Goal: Task Accomplishment & Management: Use online tool/utility

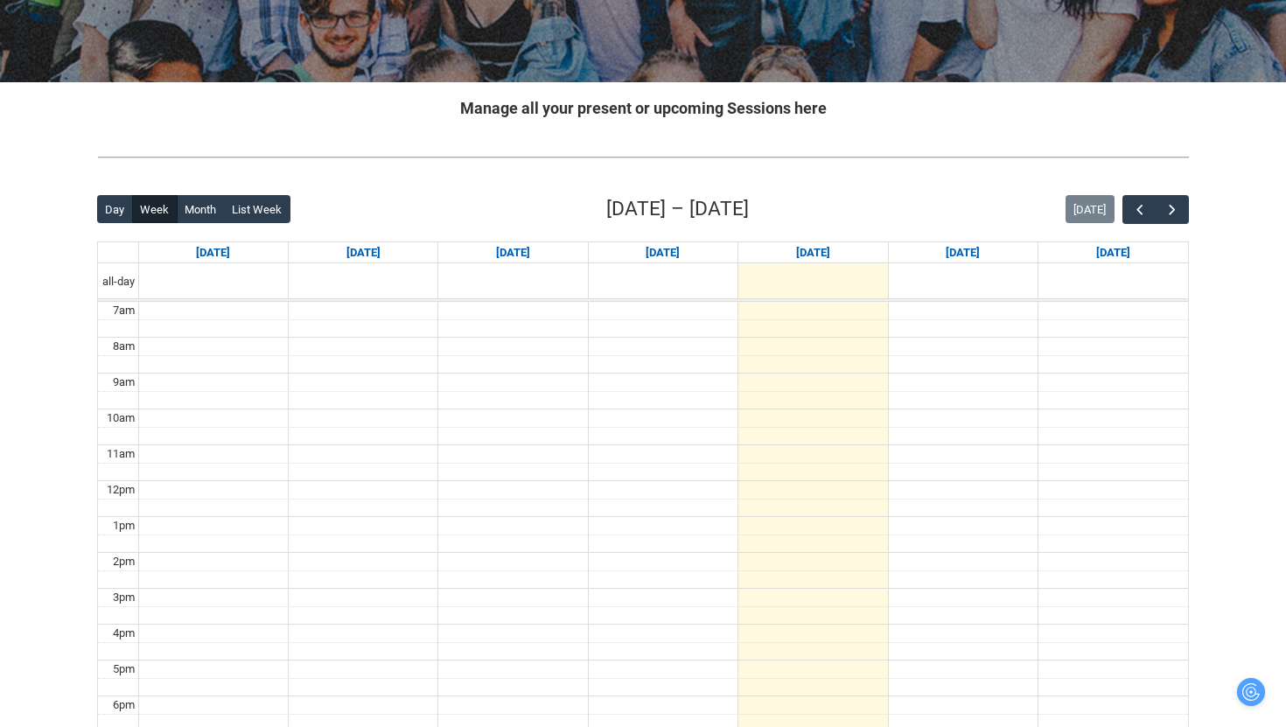
scroll to position [271, 0]
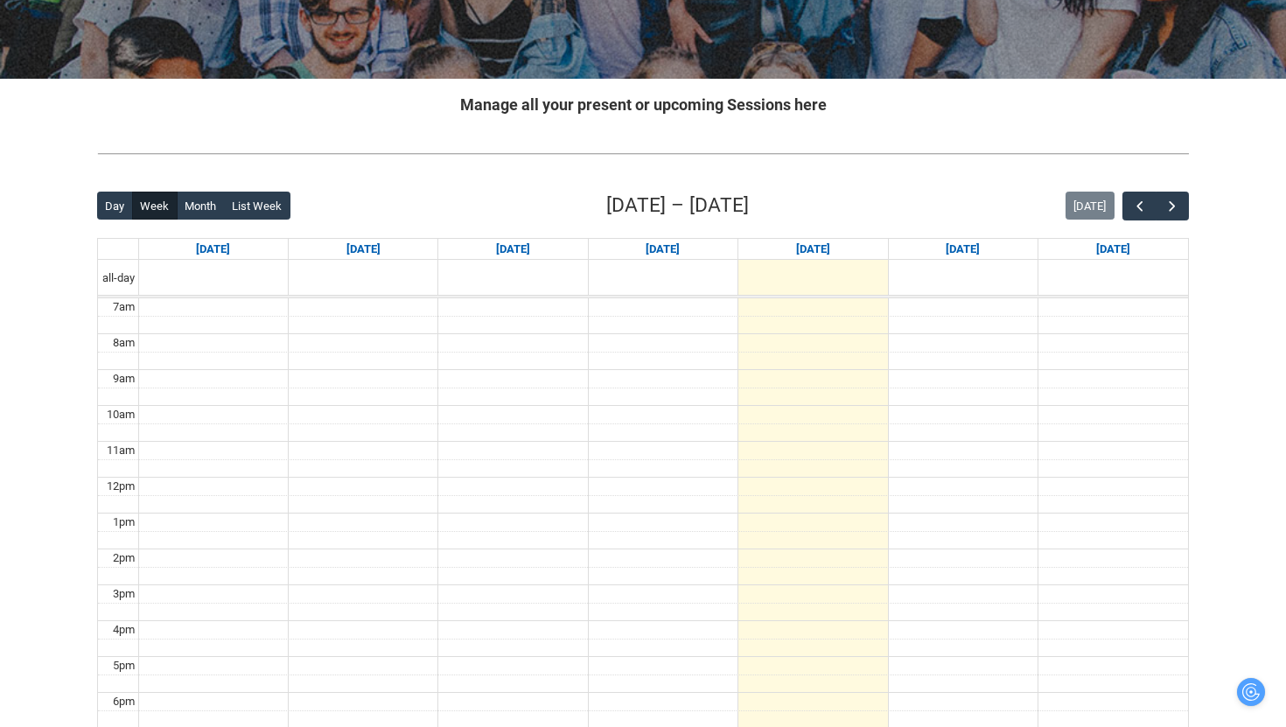
click at [1177, 232] on div "Day Week Month List Week [DATE] – [DATE] [DATE] [DATE] [DATE] [DATE] [DATE] [DA…" at bounding box center [642, 531] width 1091 height 681
click at [1177, 208] on span "button" at bounding box center [1171, 206] width 17 height 17
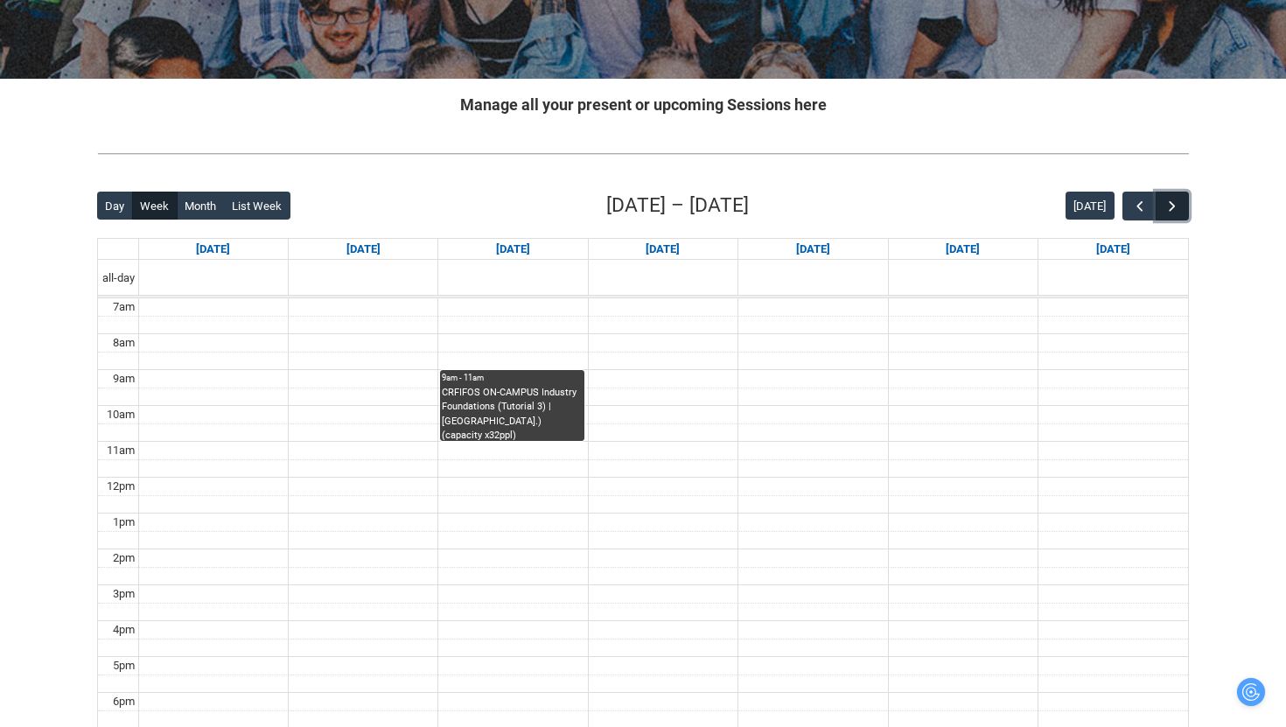
click at [1177, 208] on span "button" at bounding box center [1171, 206] width 17 height 17
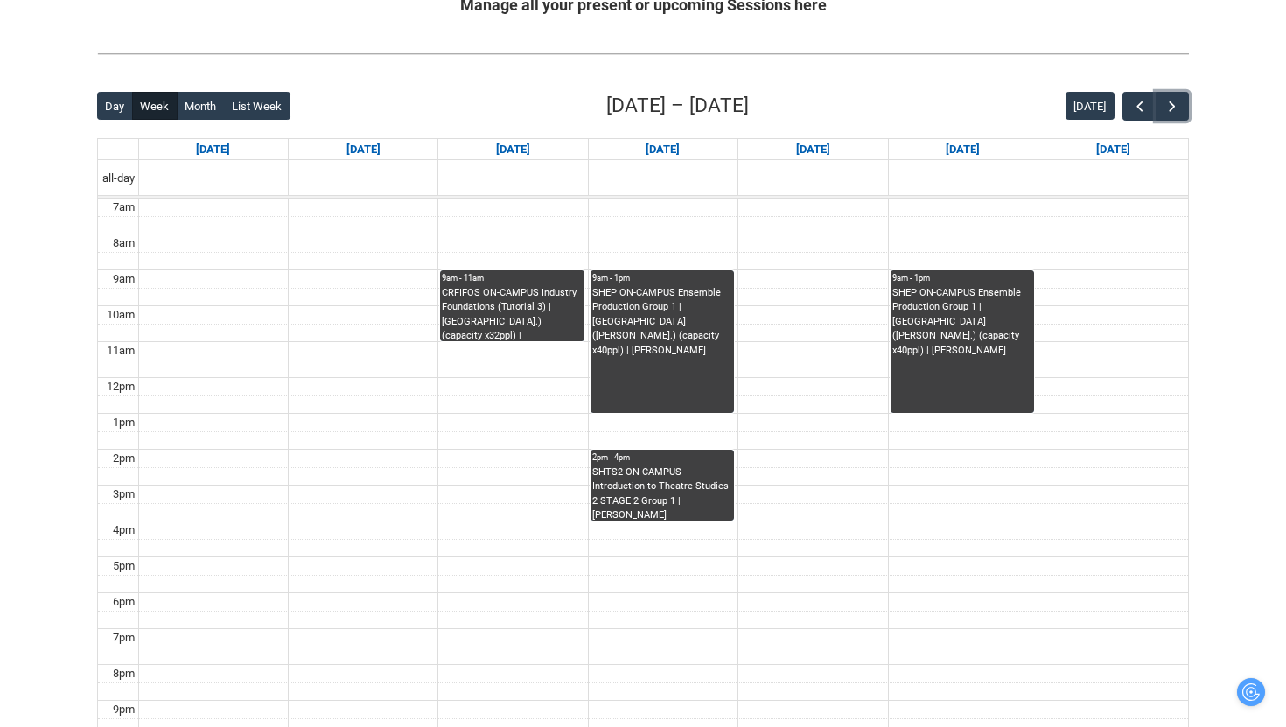
scroll to position [372, 0]
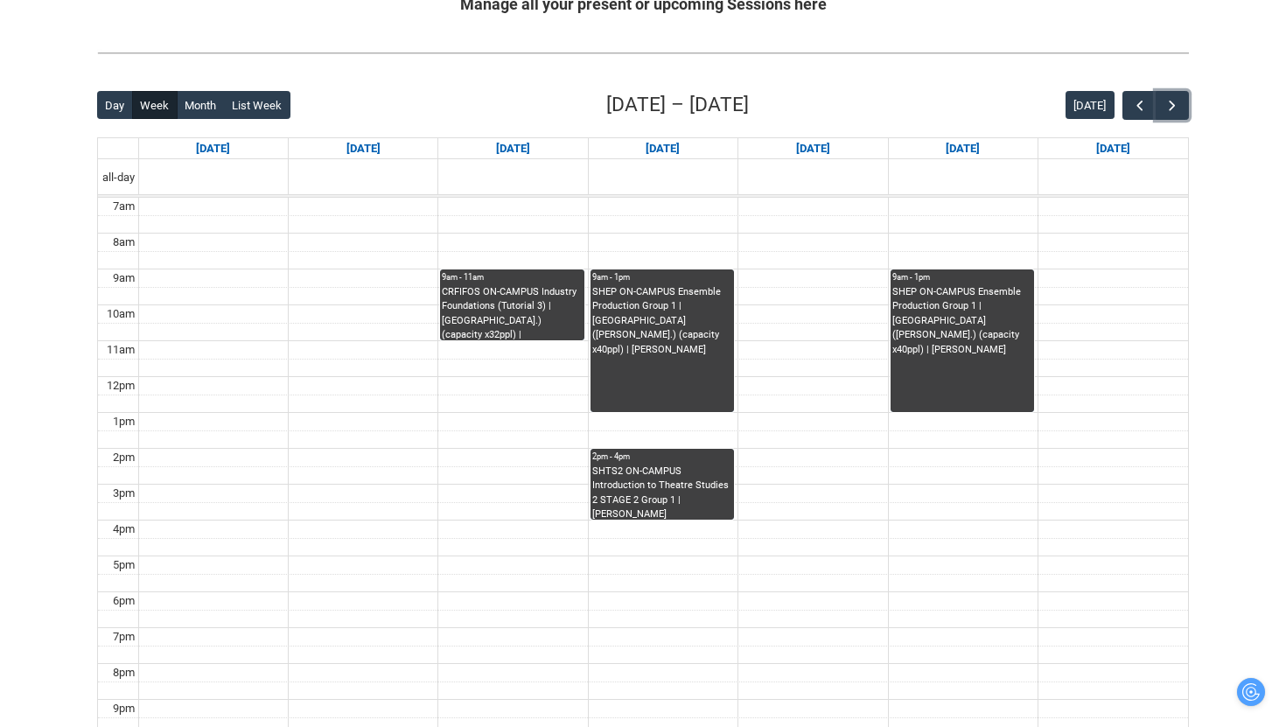
click at [663, 348] on div "SHEP ON-CAMPUS Ensemble Production Group 1 | [GEOGRAPHIC_DATA] ([PERSON_NAME].)…" at bounding box center [662, 348] width 140 height 127
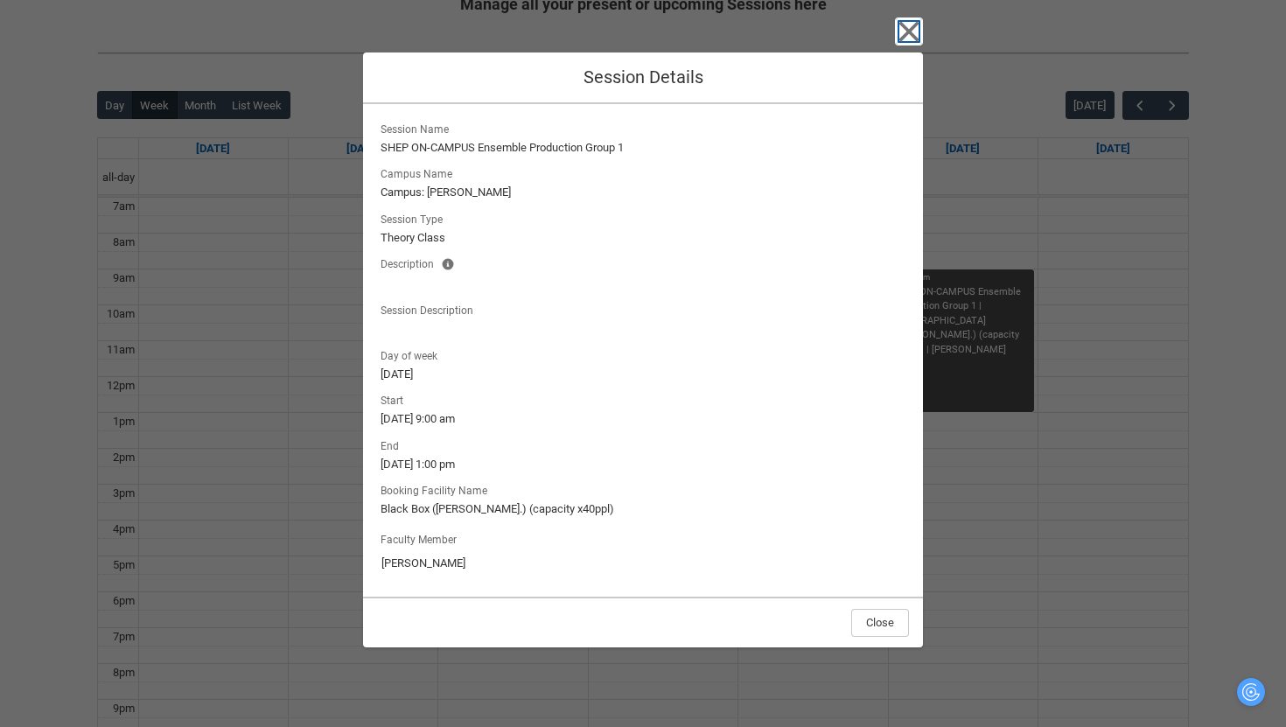
click at [913, 32] on icon "button" at bounding box center [909, 31] width 28 height 28
